Goal: Information Seeking & Learning: Learn about a topic

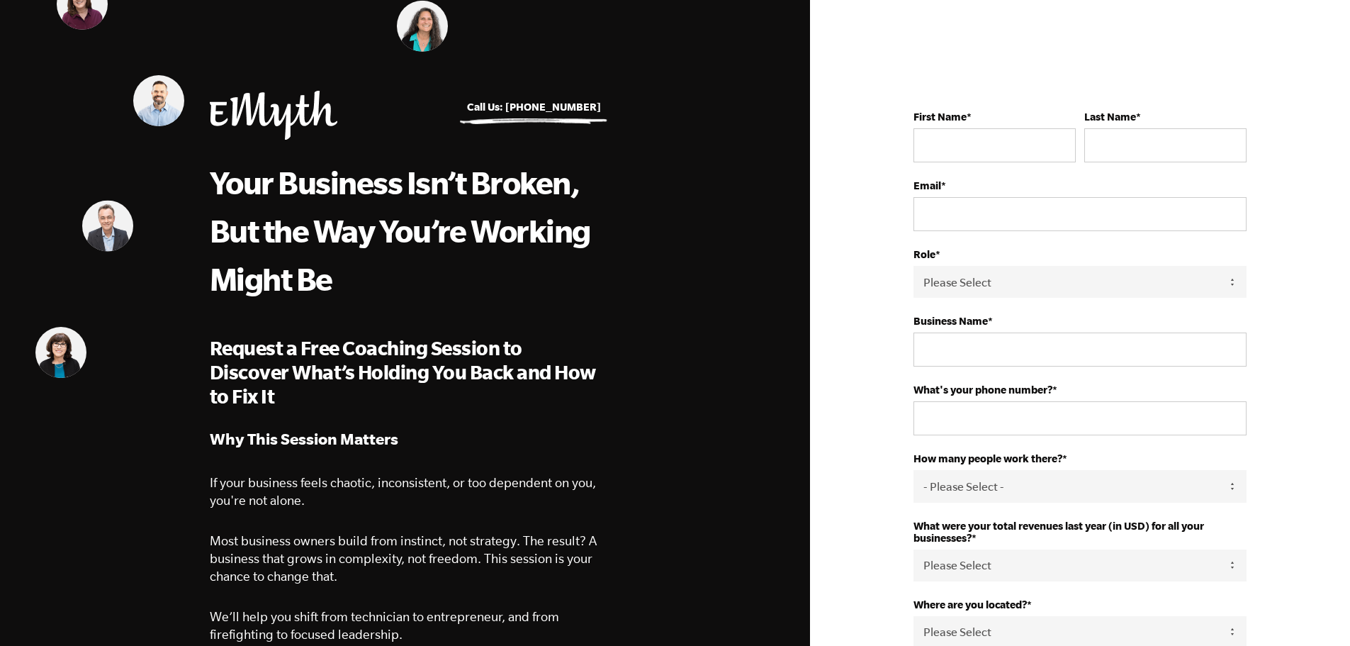
click at [108, 228] on img at bounding box center [107, 226] width 51 height 51
click at [157, 96] on img at bounding box center [158, 99] width 51 height 51
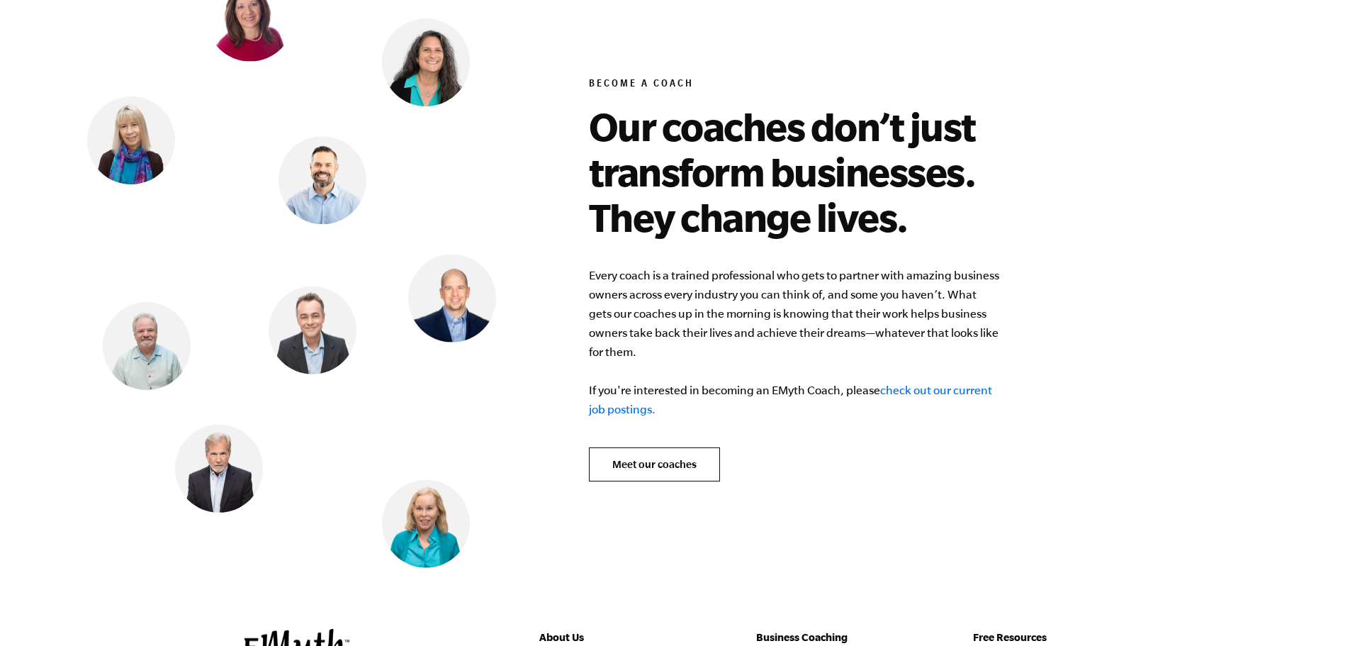
scroll to position [5599, 0]
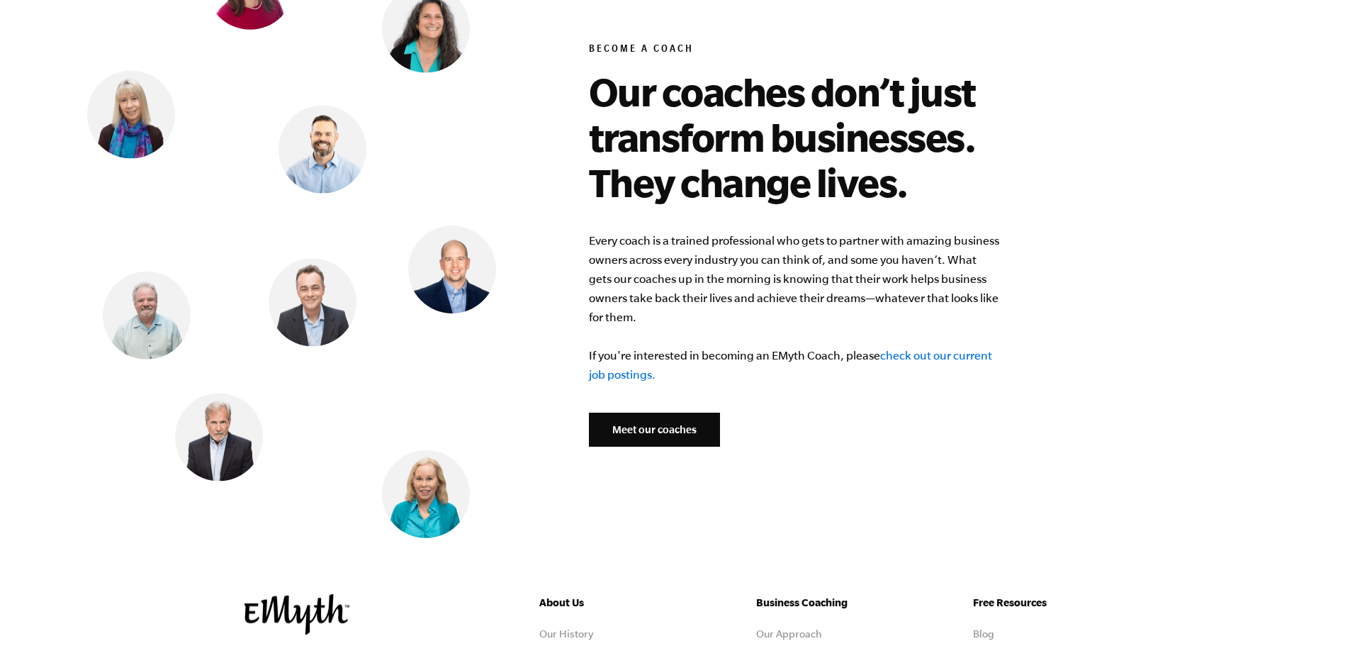
click at [668, 412] on link "Meet our coaches" at bounding box center [654, 429] width 131 height 34
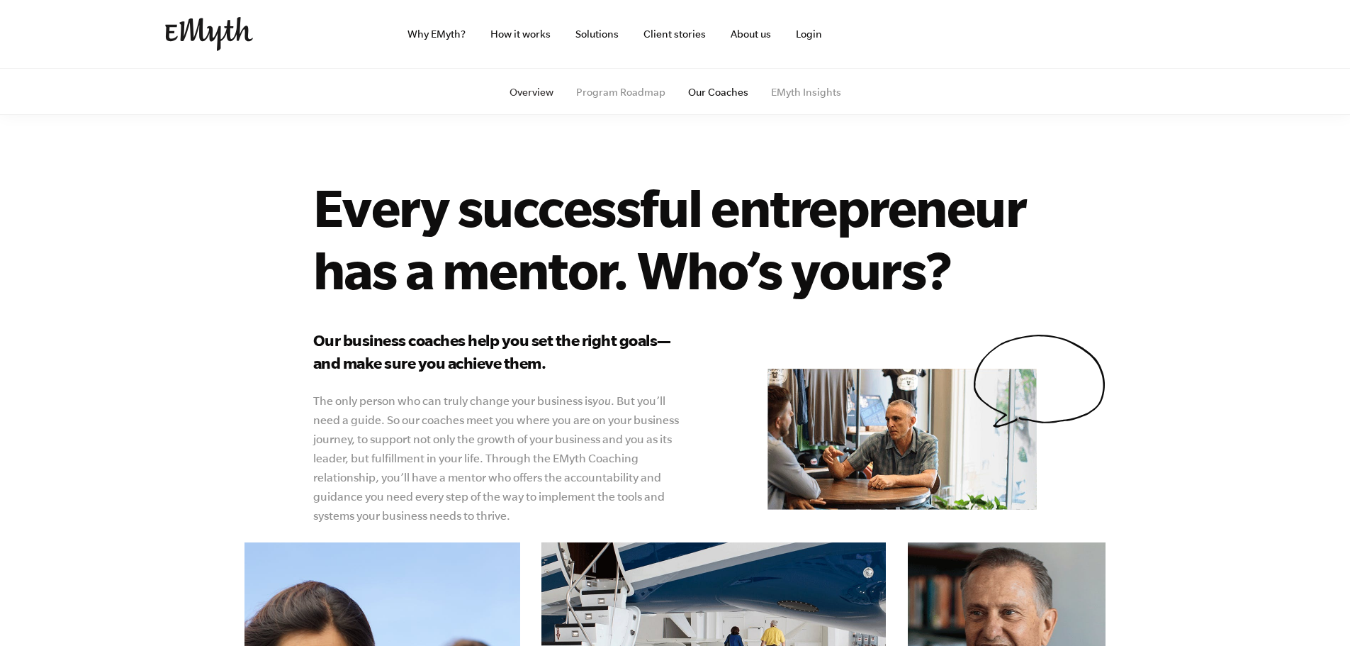
click at [548, 91] on link "Overview" at bounding box center [532, 91] width 44 height 11
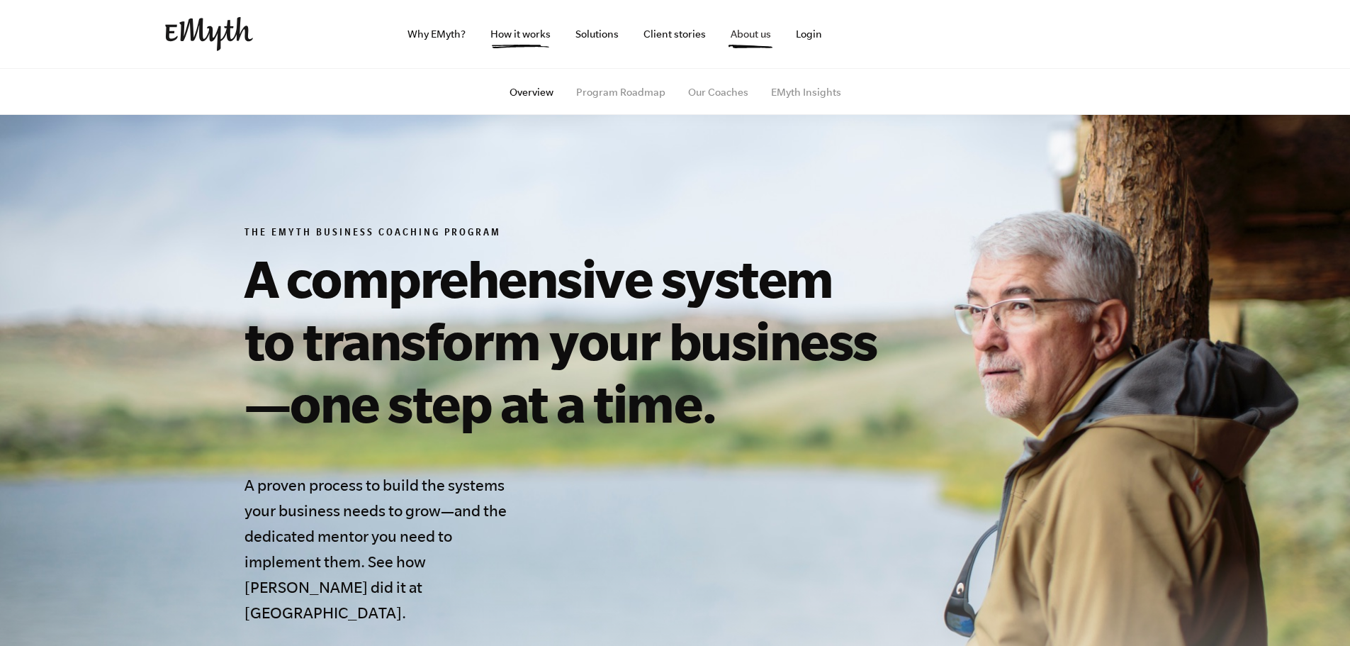
click at [764, 36] on link "About us" at bounding box center [750, 34] width 63 height 68
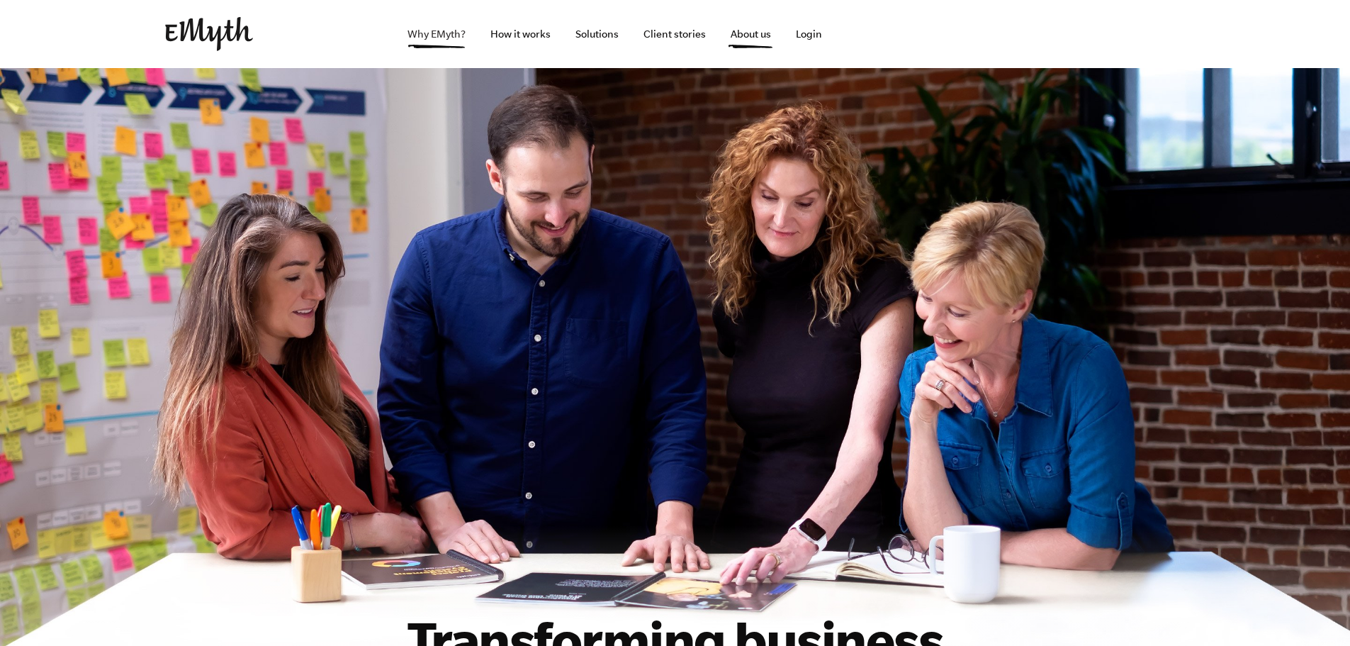
click at [433, 40] on link "Why EMyth?" at bounding box center [436, 34] width 81 height 68
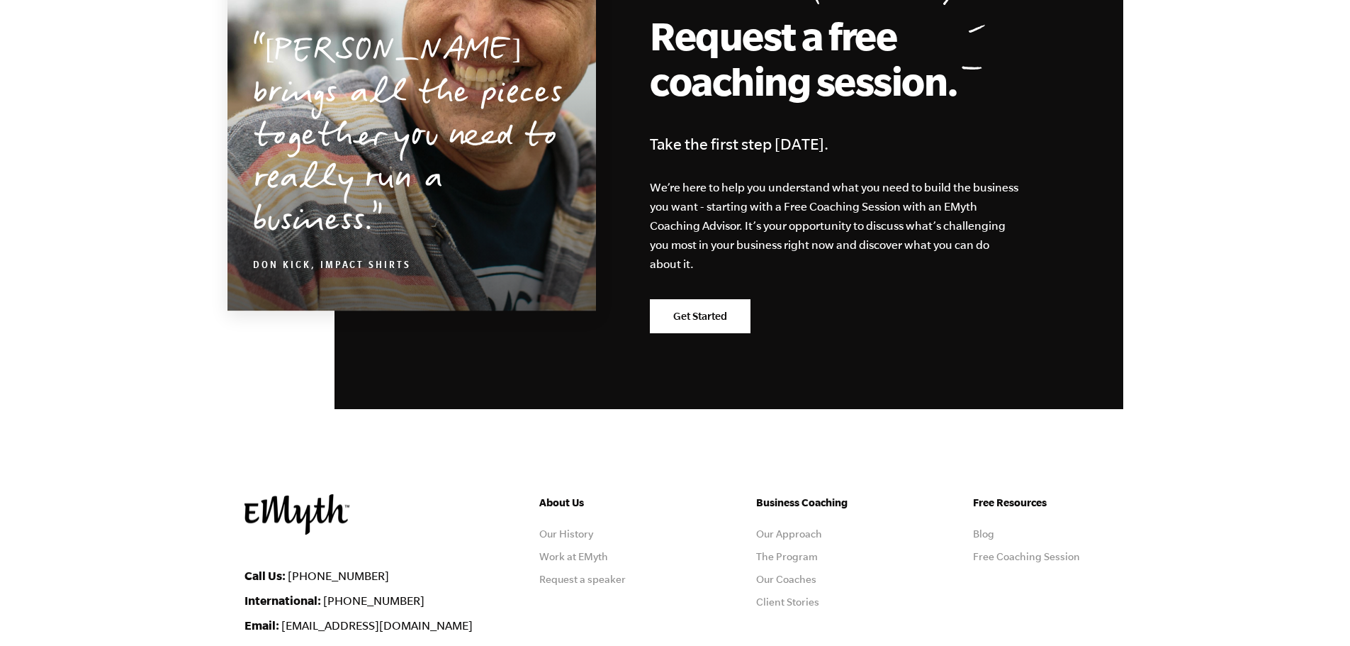
scroll to position [4456, 0]
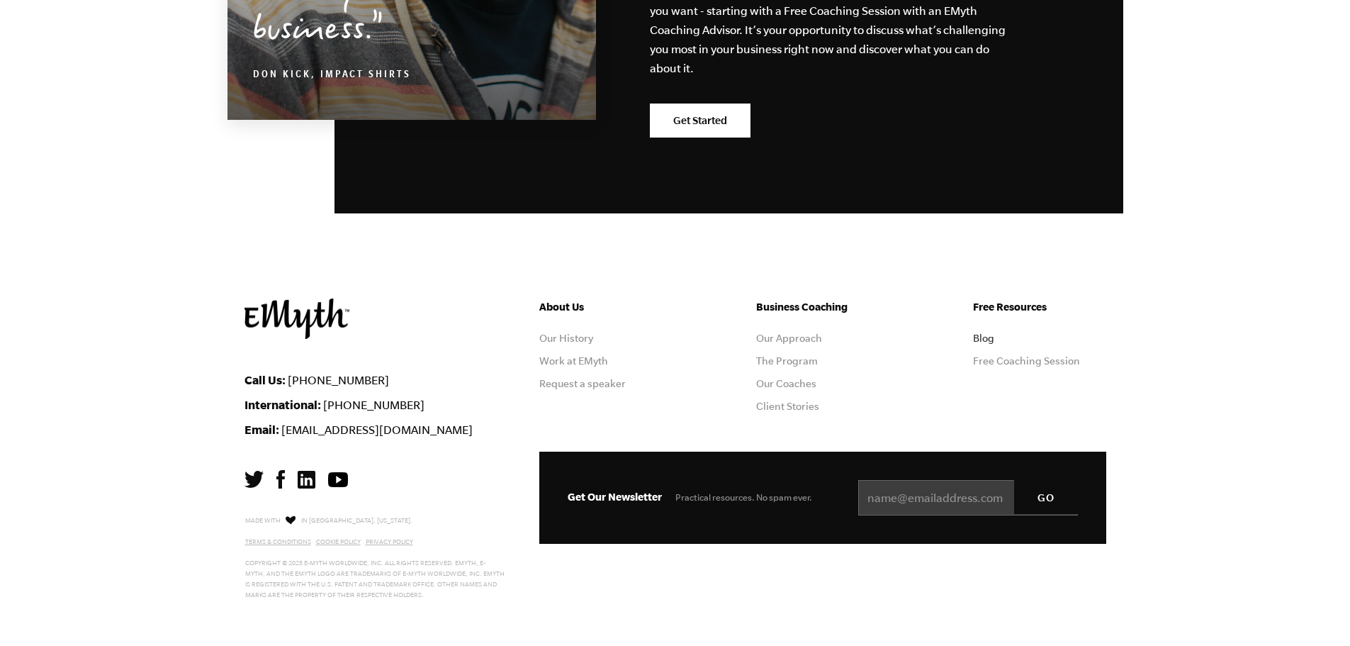
click at [988, 337] on link "Blog" at bounding box center [983, 337] width 21 height 11
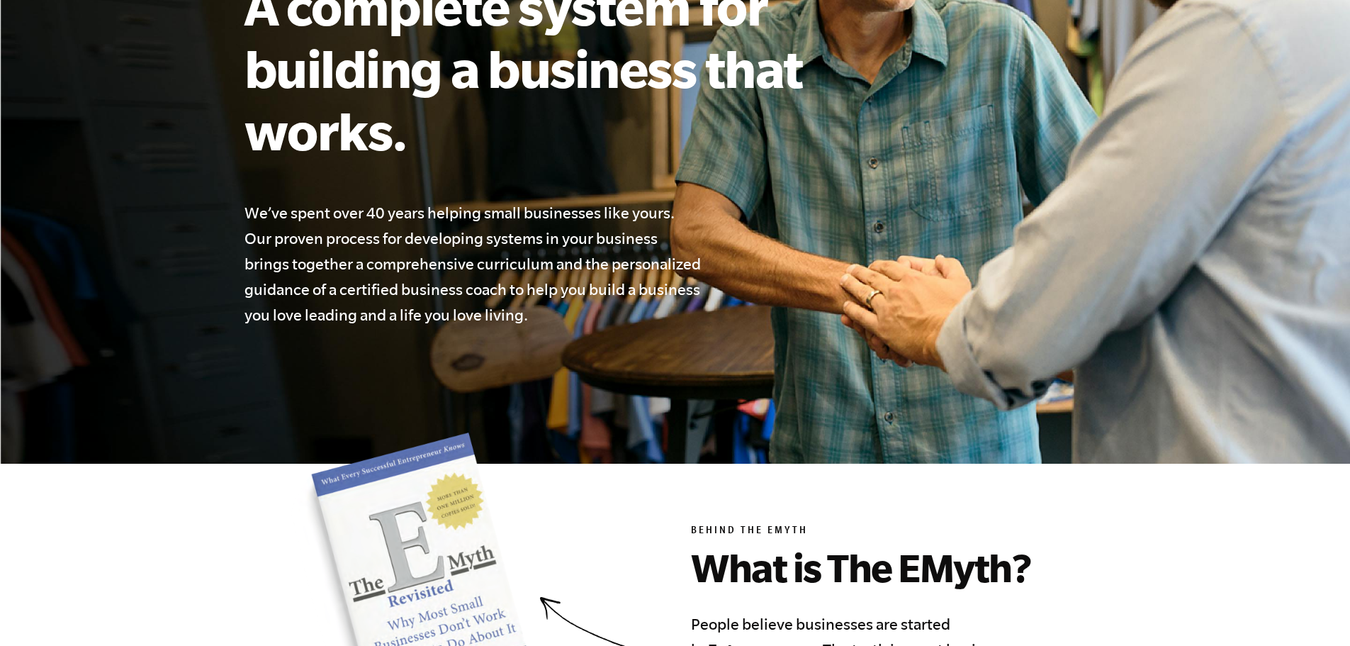
scroll to position [0, 0]
